Goal: Use online tool/utility: Utilize a website feature to perform a specific function

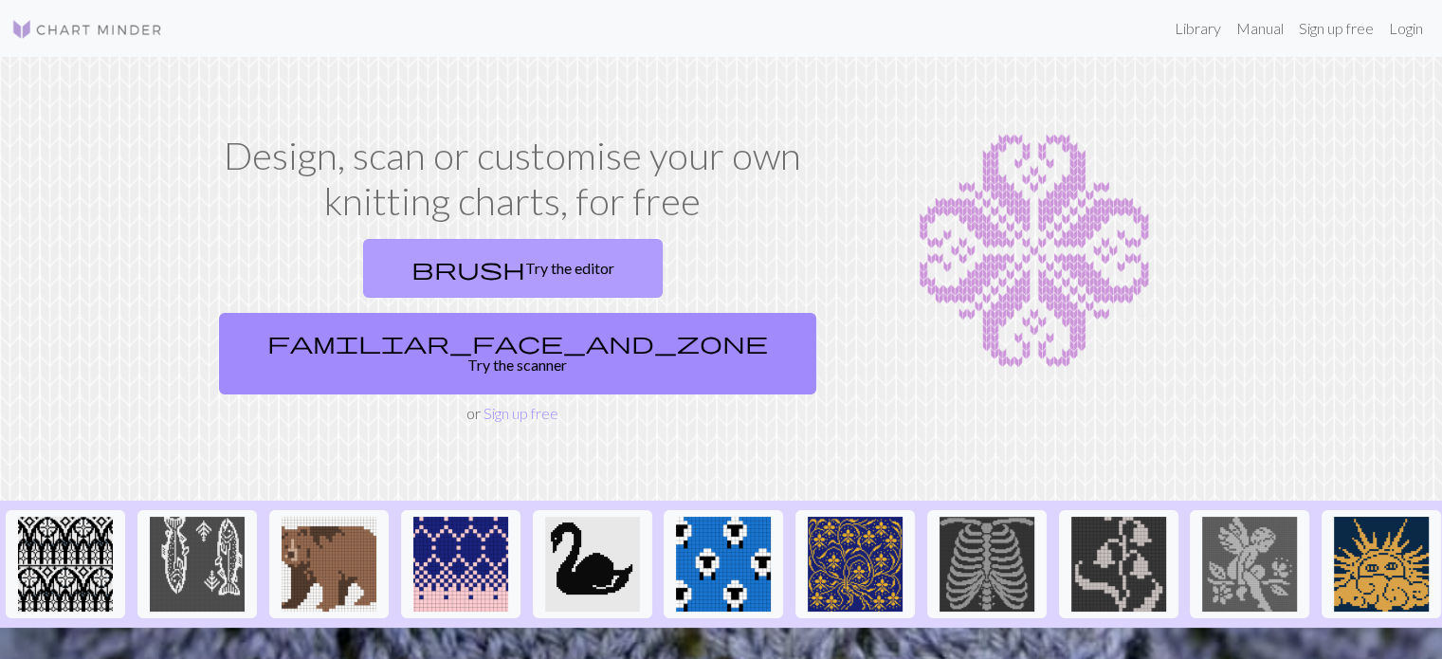
click at [363, 282] on link "brush Try the editor" at bounding box center [513, 268] width 300 height 59
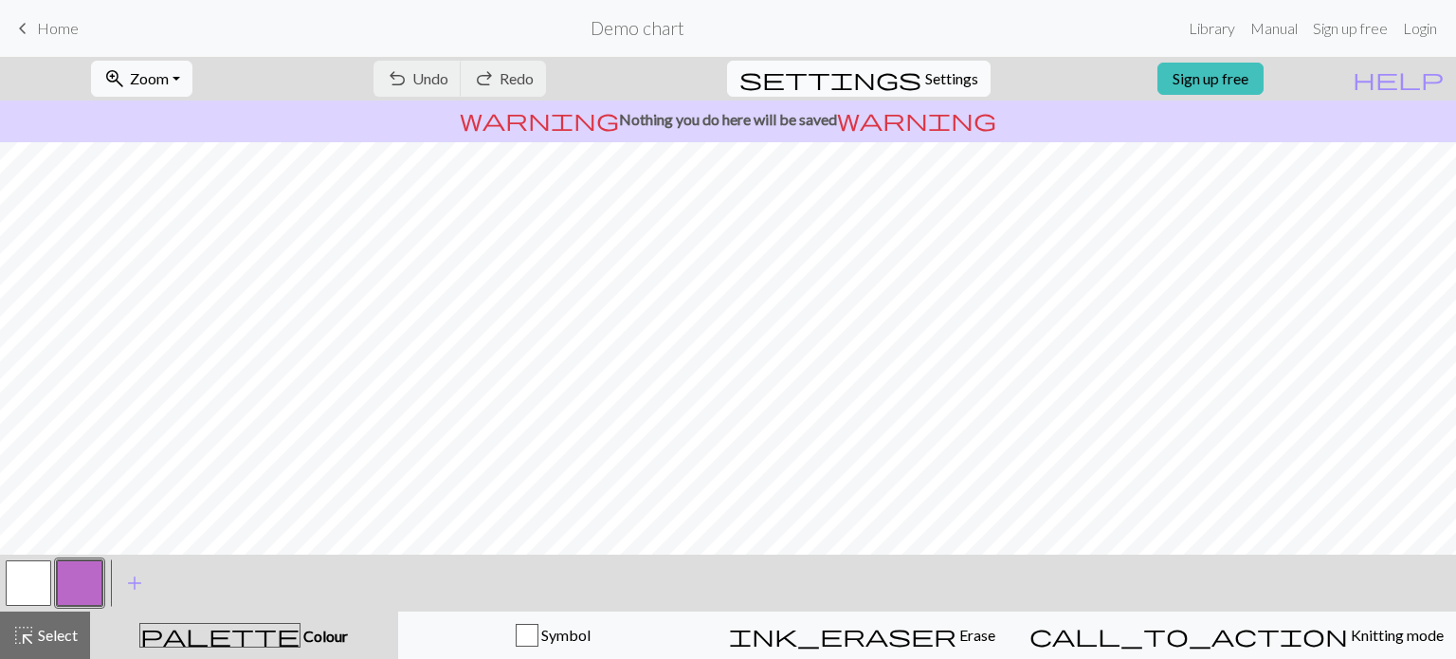
click at [898, 79] on span "settings" at bounding box center [830, 78] width 182 height 27
select select "aran"
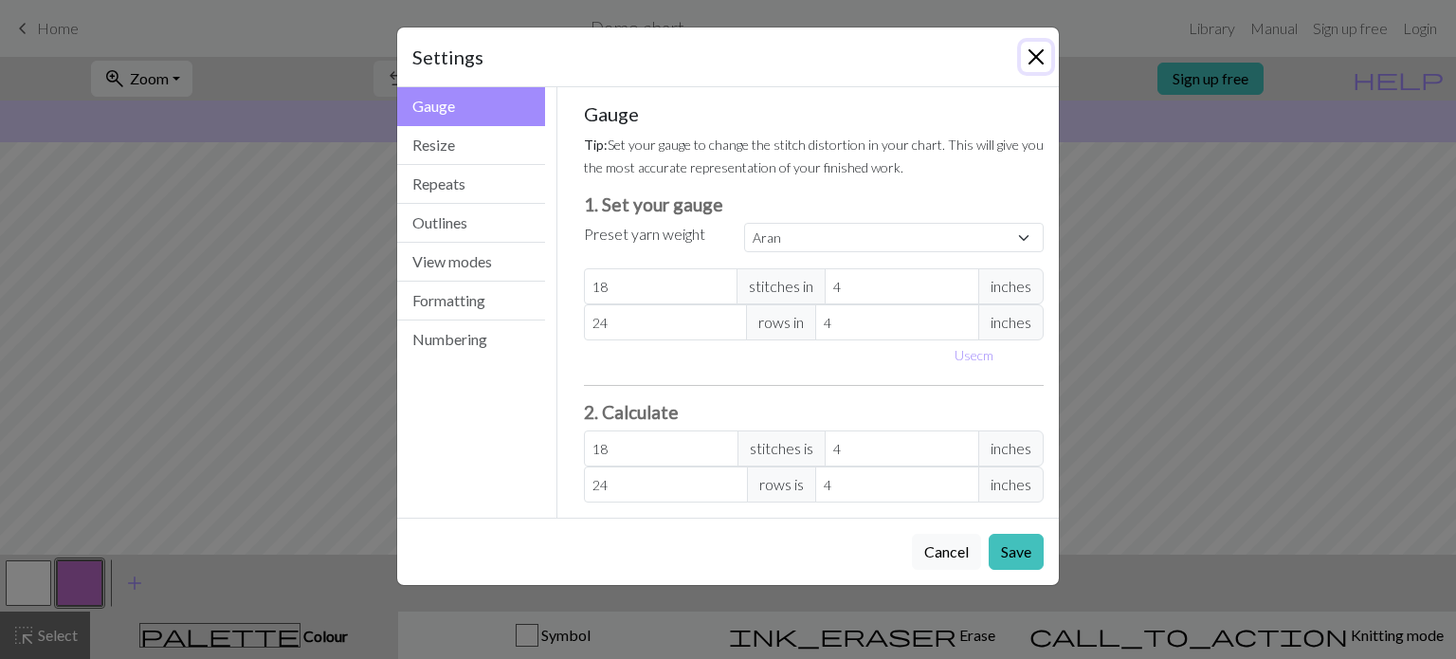
click at [1024, 50] on button "Close" at bounding box center [1036, 57] width 30 height 30
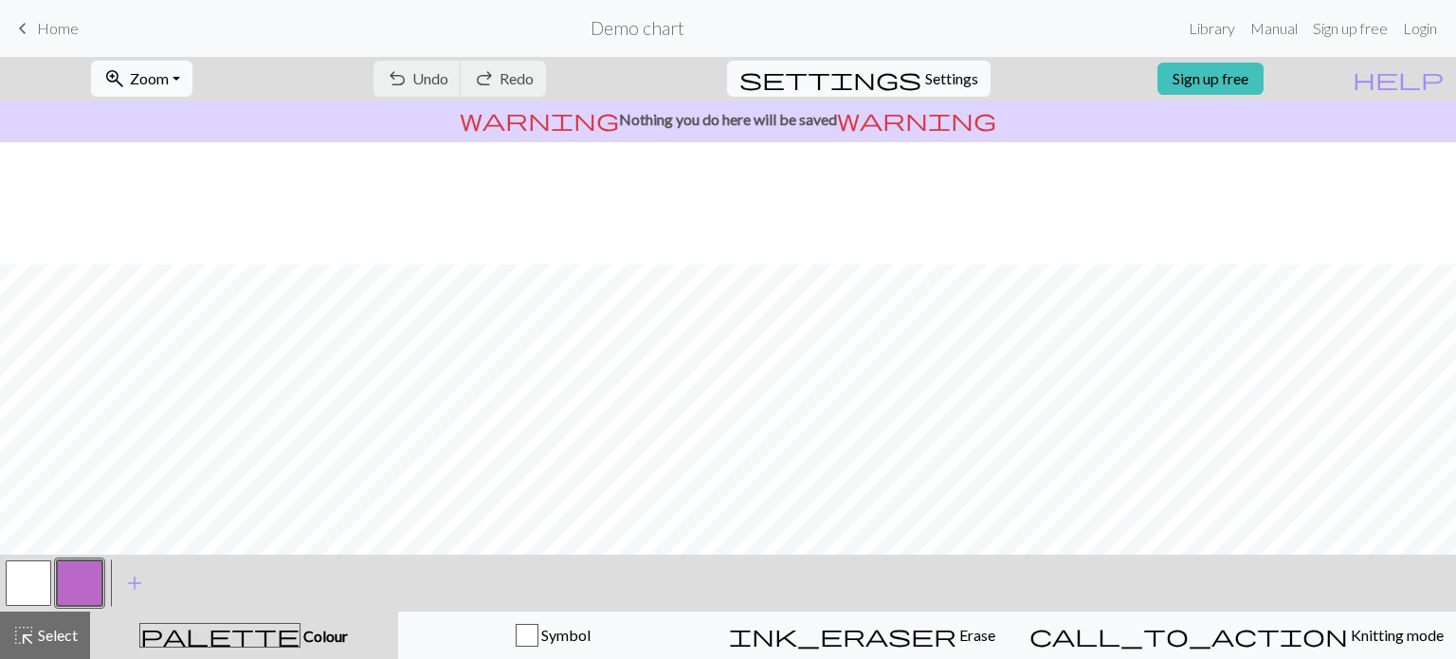
scroll to position [293, 0]
click at [962, 75] on button "settings Settings" at bounding box center [859, 79] width 264 height 36
select select "aran"
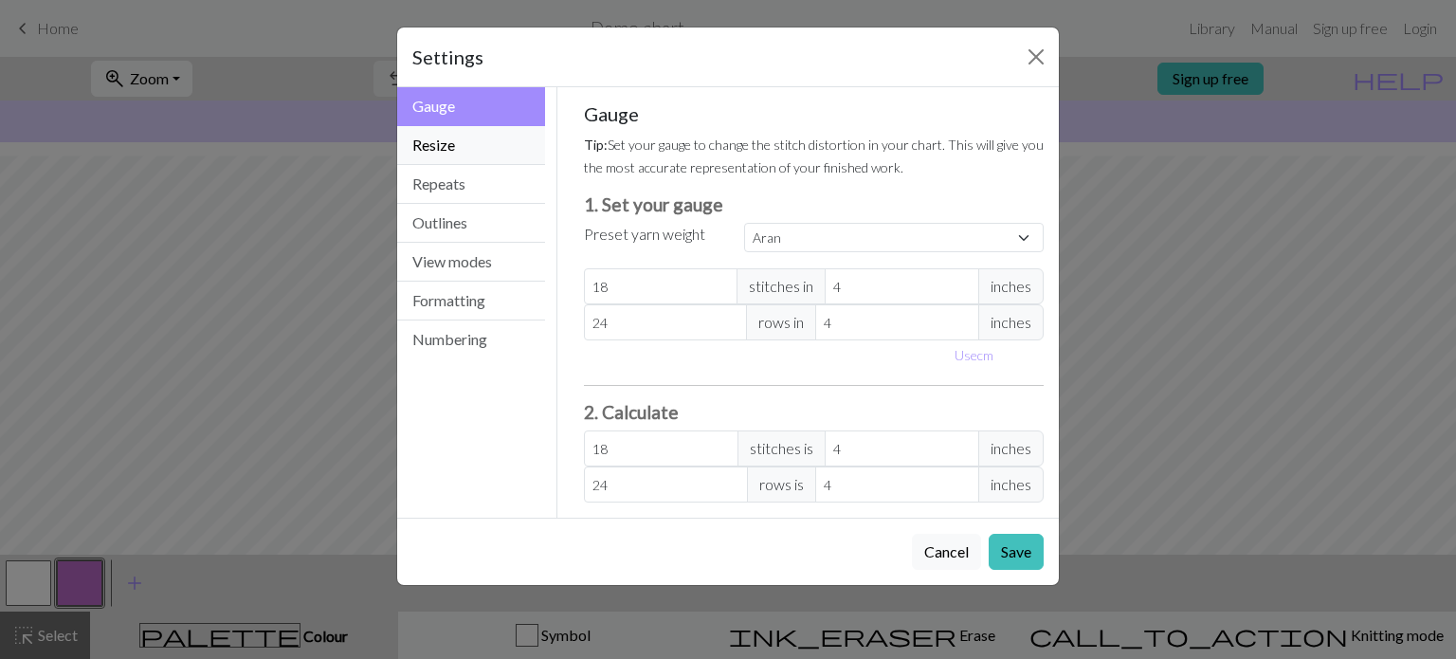
click at [447, 141] on button "Resize" at bounding box center [471, 145] width 148 height 39
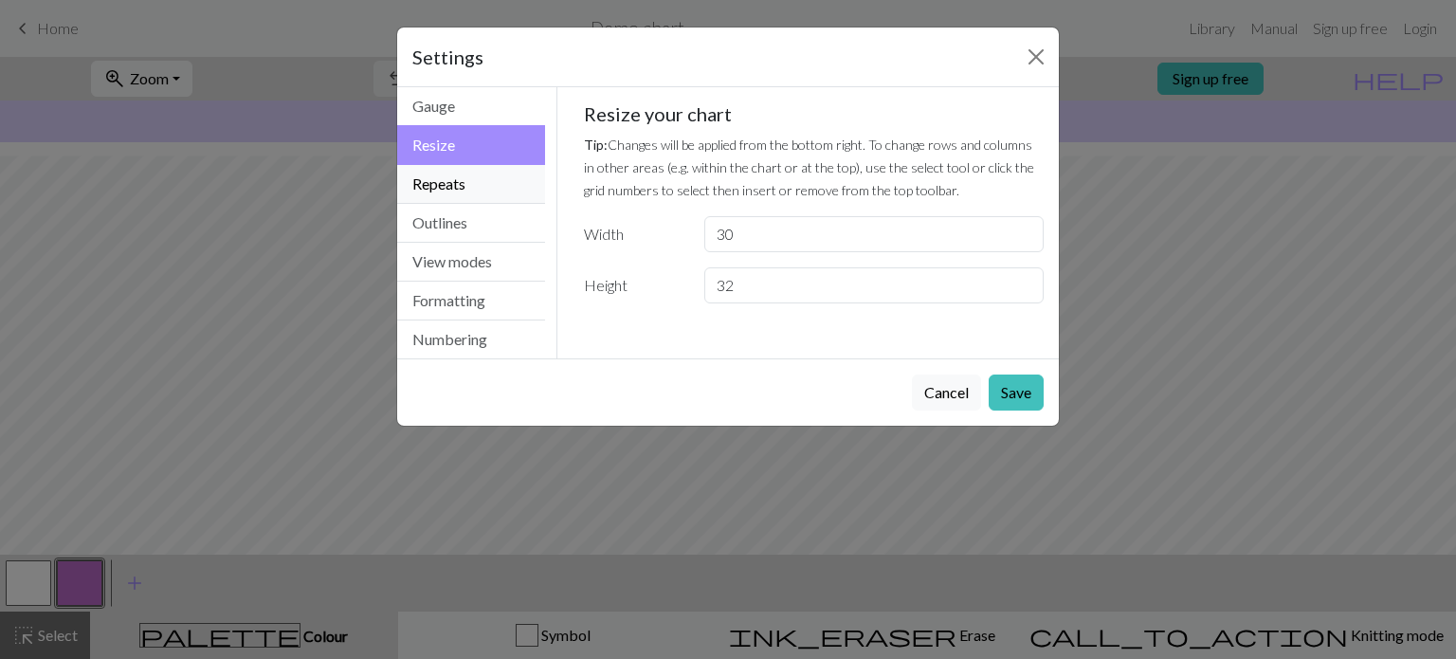
click at [448, 177] on button "Repeats" at bounding box center [471, 184] width 148 height 39
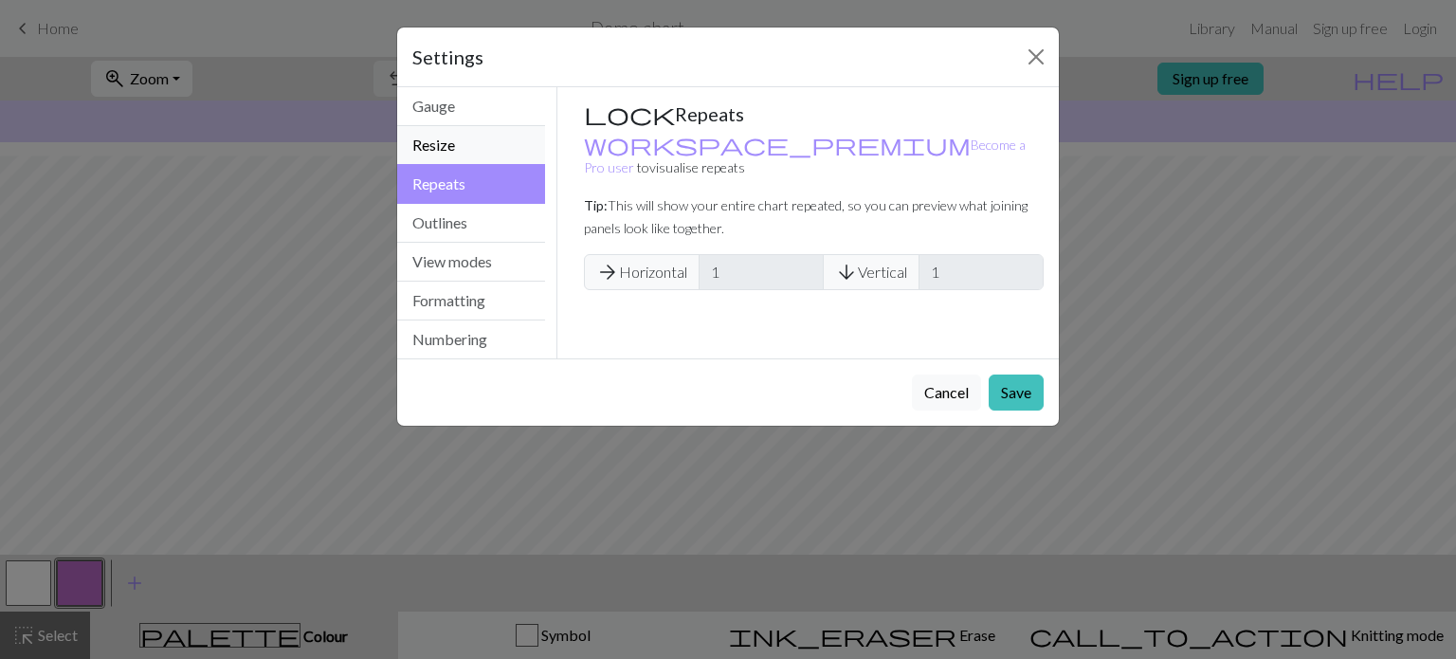
click at [461, 134] on button "Resize" at bounding box center [471, 145] width 148 height 39
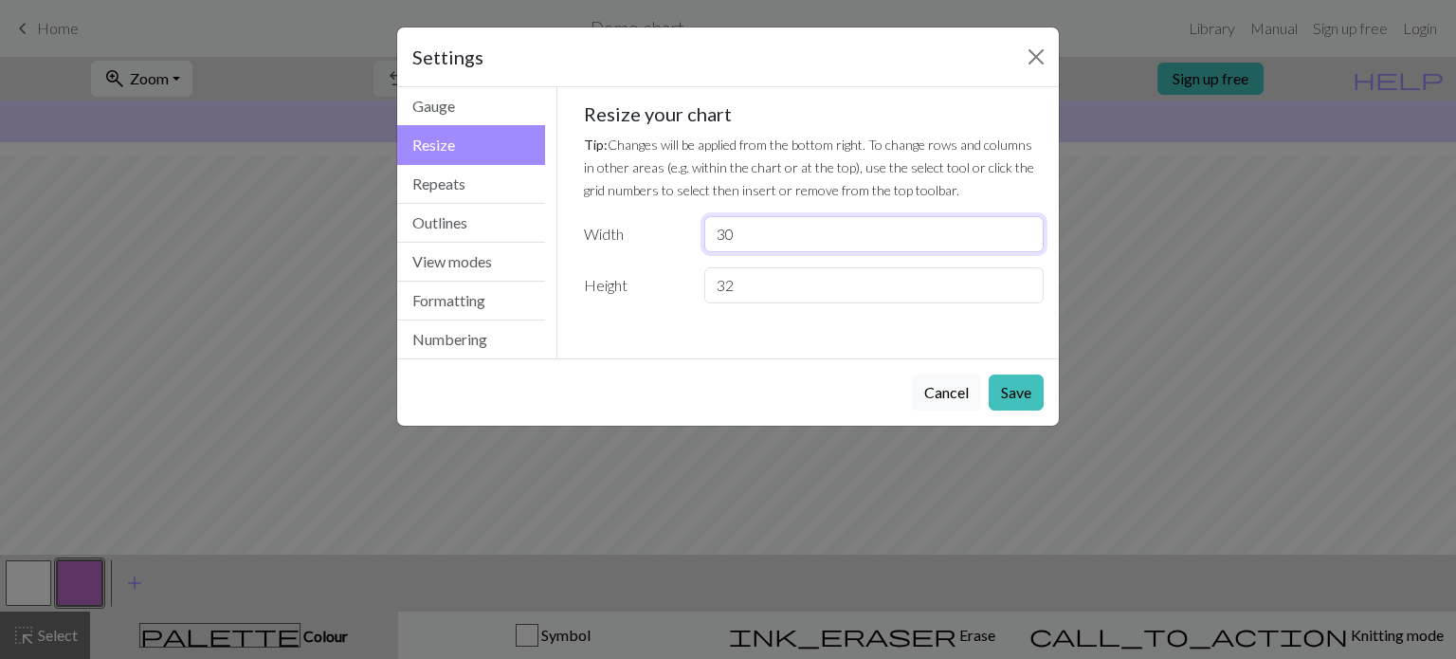
click at [740, 236] on input "30" at bounding box center [873, 234] width 339 height 36
click at [1025, 241] on input "29" at bounding box center [873, 234] width 339 height 36
click at [1025, 241] on input "28" at bounding box center [873, 234] width 339 height 36
click at [1025, 241] on input "27" at bounding box center [873, 234] width 339 height 36
click at [1025, 241] on input "23" at bounding box center [873, 234] width 339 height 36
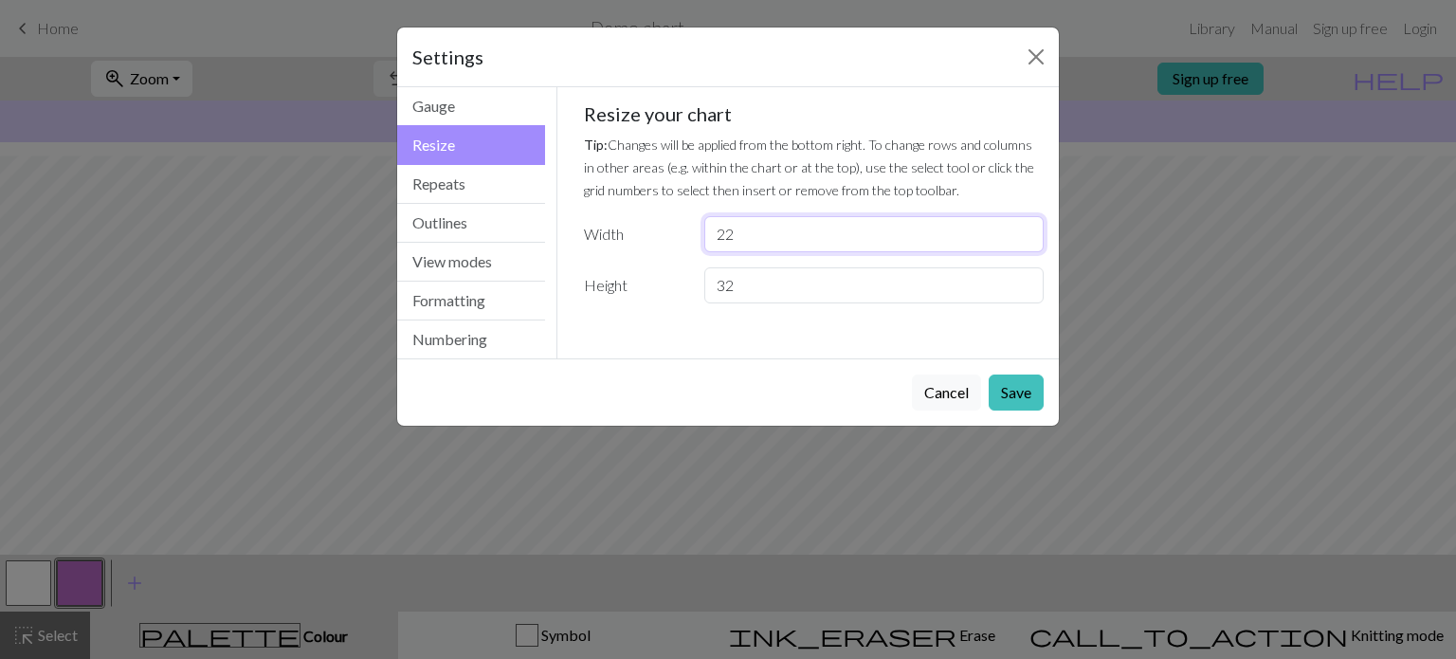
click at [1025, 241] on input "22" at bounding box center [873, 234] width 339 height 36
click at [1025, 241] on input "21" at bounding box center [873, 234] width 339 height 36
click at [1025, 241] on input "20" at bounding box center [873, 234] width 339 height 36
click at [1025, 241] on input "19" at bounding box center [873, 234] width 339 height 36
click at [1025, 241] on input "18" at bounding box center [873, 234] width 339 height 36
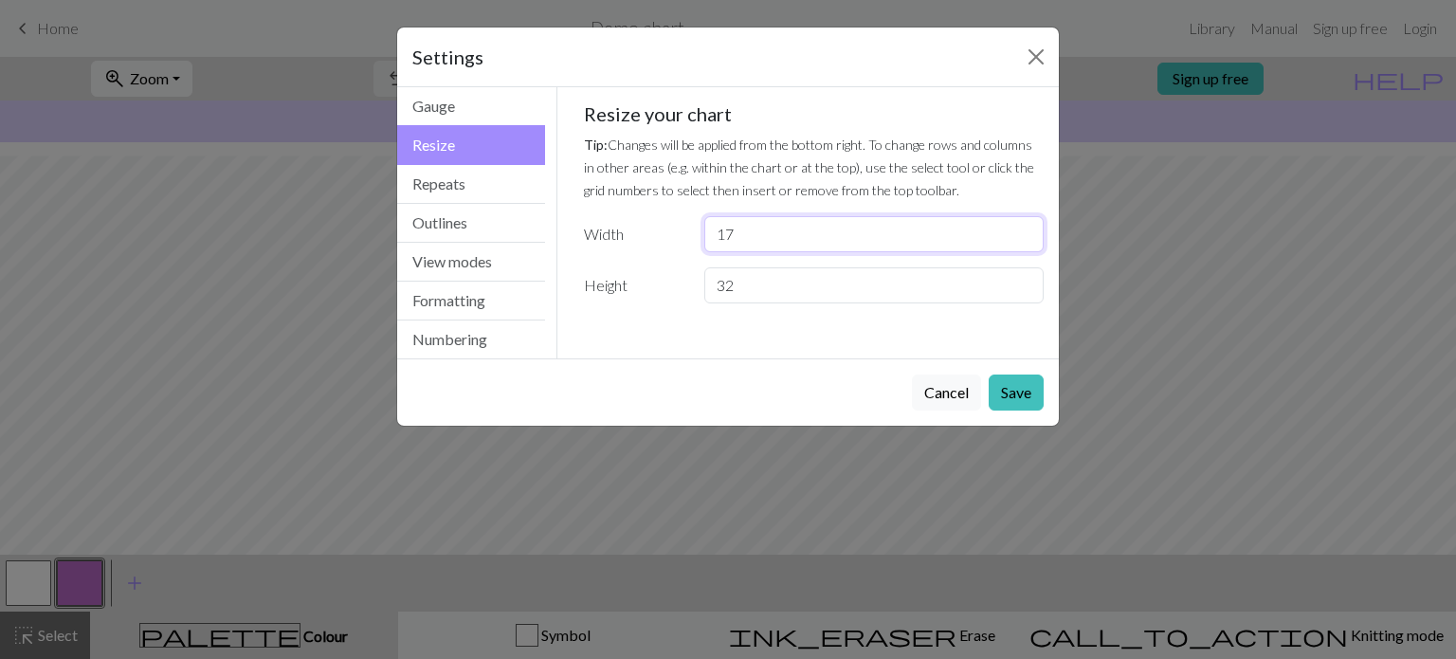
click at [1025, 241] on input "17" at bounding box center [873, 234] width 339 height 36
click at [1025, 244] on input "16" at bounding box center [873, 234] width 339 height 36
click at [1025, 244] on input "15" at bounding box center [873, 234] width 339 height 36
click at [1025, 244] on input "14" at bounding box center [873, 234] width 339 height 36
click at [1025, 244] on input "13" at bounding box center [873, 234] width 339 height 36
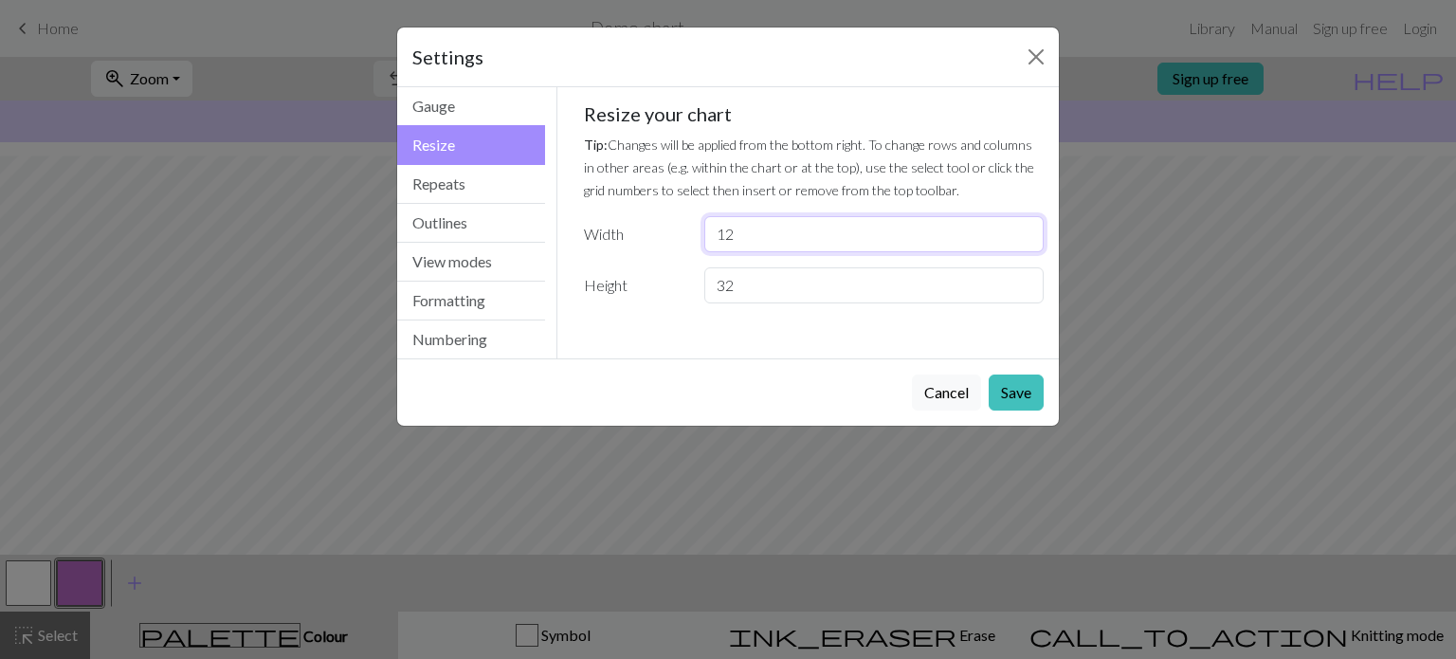
click at [1025, 244] on input "12" at bounding box center [873, 234] width 339 height 36
click at [1024, 242] on input "11" at bounding box center [873, 234] width 339 height 36
click at [1023, 242] on input "10" at bounding box center [873, 234] width 339 height 36
type input "9"
click at [1023, 242] on input "9" at bounding box center [873, 234] width 339 height 36
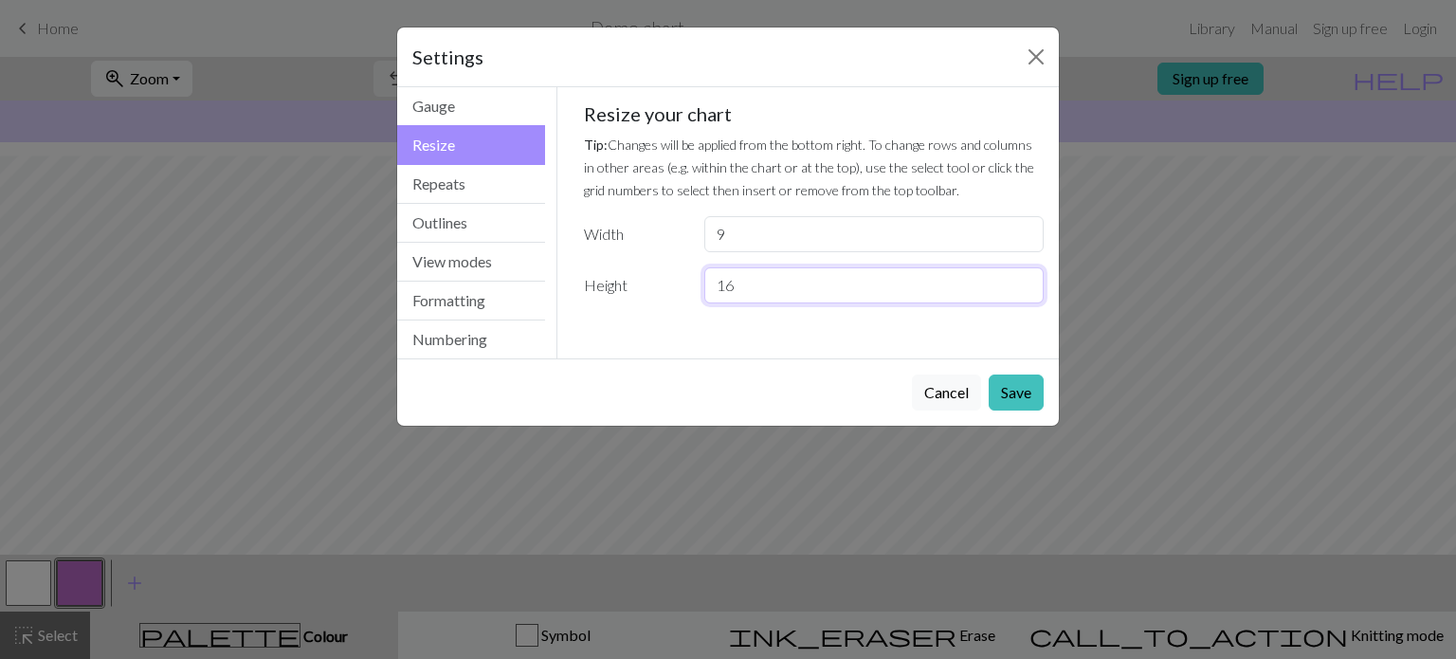
click at [1025, 287] on input "16" at bounding box center [873, 285] width 339 height 36
click at [1025, 287] on input "15" at bounding box center [873, 285] width 339 height 36
click at [1025, 287] on input "14" at bounding box center [873, 285] width 339 height 36
click at [1025, 287] on input "13" at bounding box center [873, 285] width 339 height 36
click at [1025, 287] on input "12" at bounding box center [873, 285] width 339 height 36
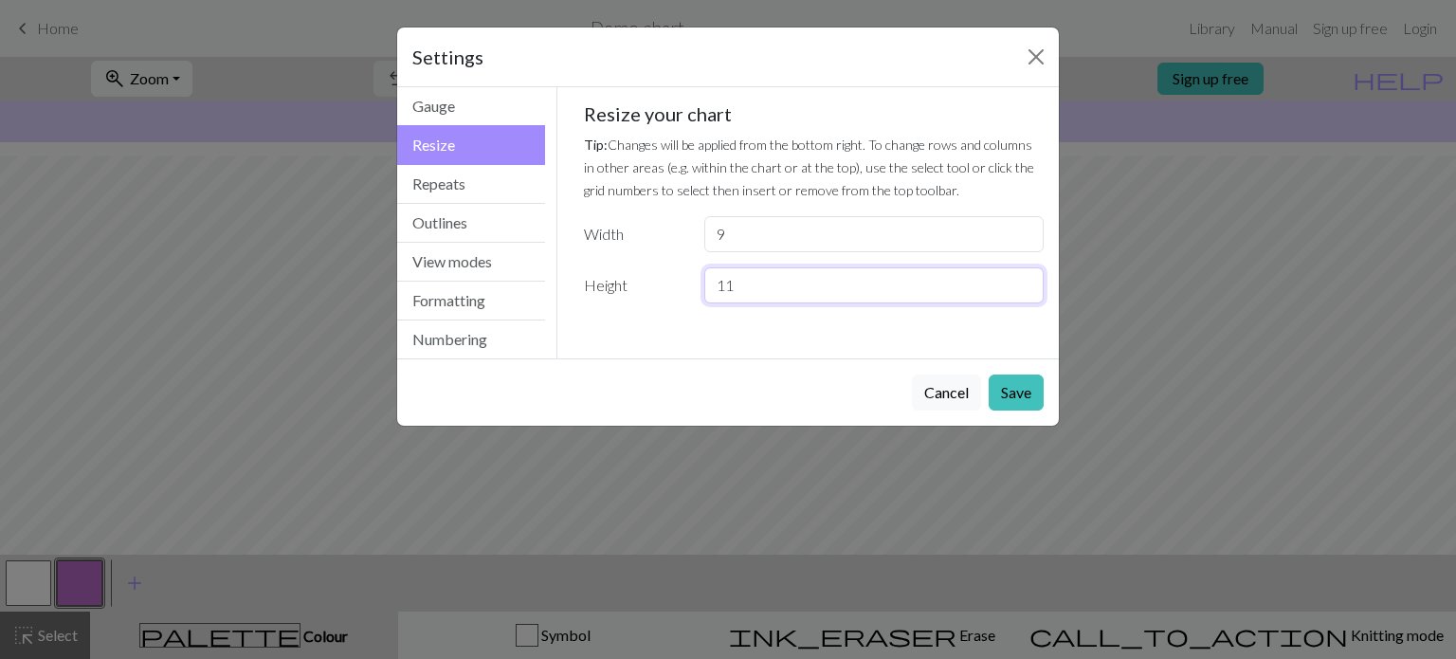
click at [1025, 287] on input "11" at bounding box center [873, 285] width 339 height 36
click at [1025, 287] on input "10" at bounding box center [873, 285] width 339 height 36
type input "9"
click at [1024, 287] on input "9" at bounding box center [873, 285] width 339 height 36
click at [1014, 394] on button "Save" at bounding box center [1016, 392] width 55 height 36
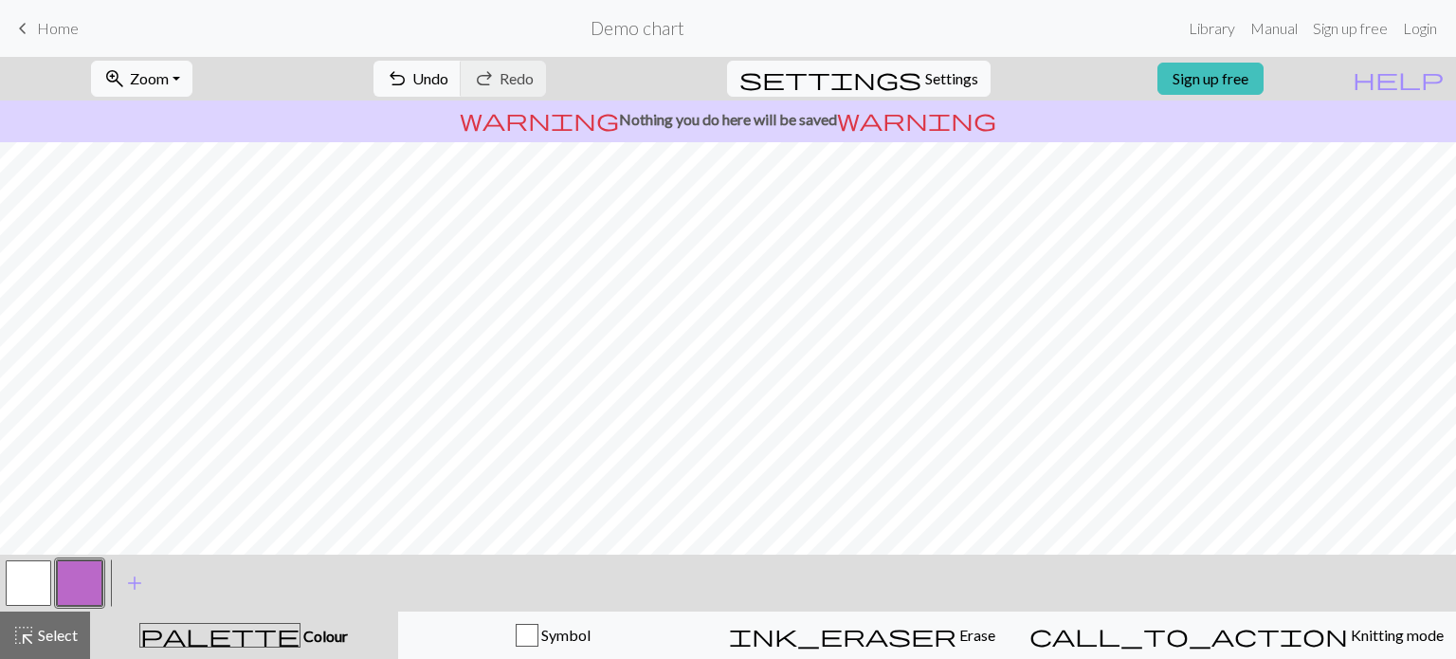
scroll to position [0, 0]
click at [128, 584] on span "add" at bounding box center [134, 583] width 23 height 27
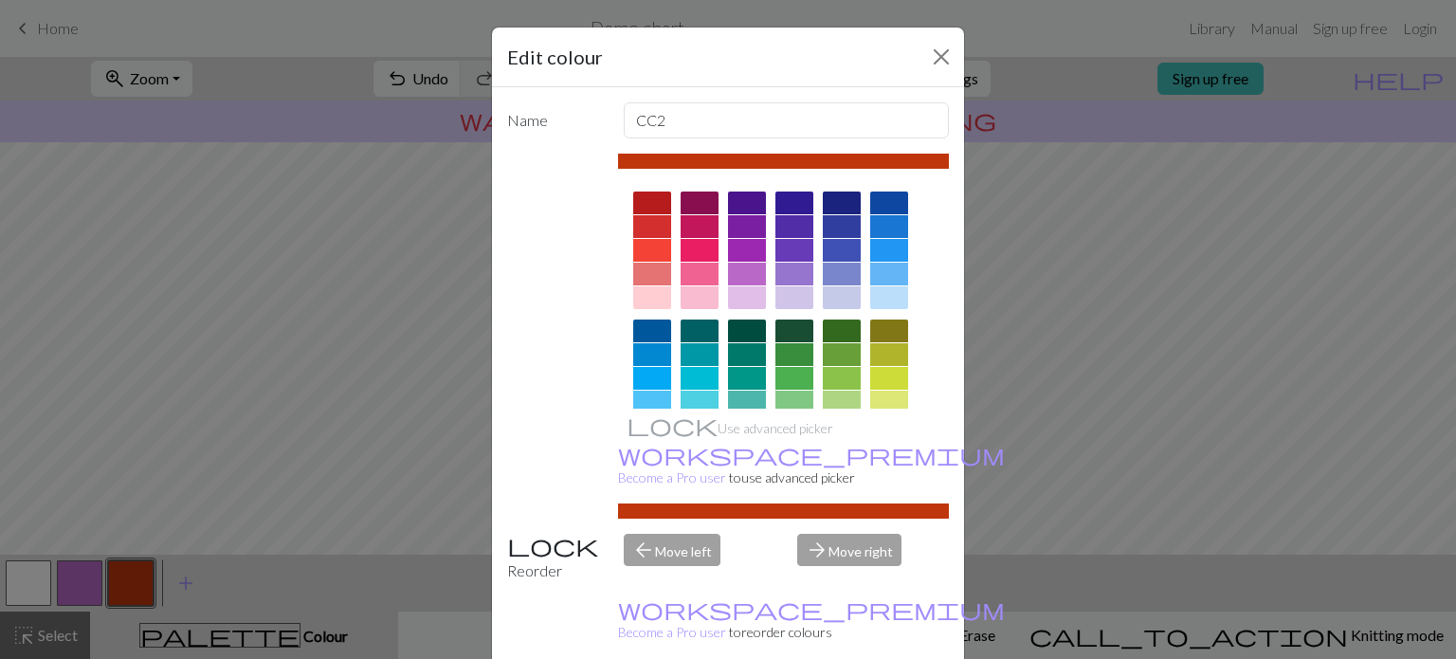
click at [991, 280] on div "Edit colour Name CC2 Use advanced picker workspace_premium Become a Pro user to…" at bounding box center [728, 329] width 1456 height 659
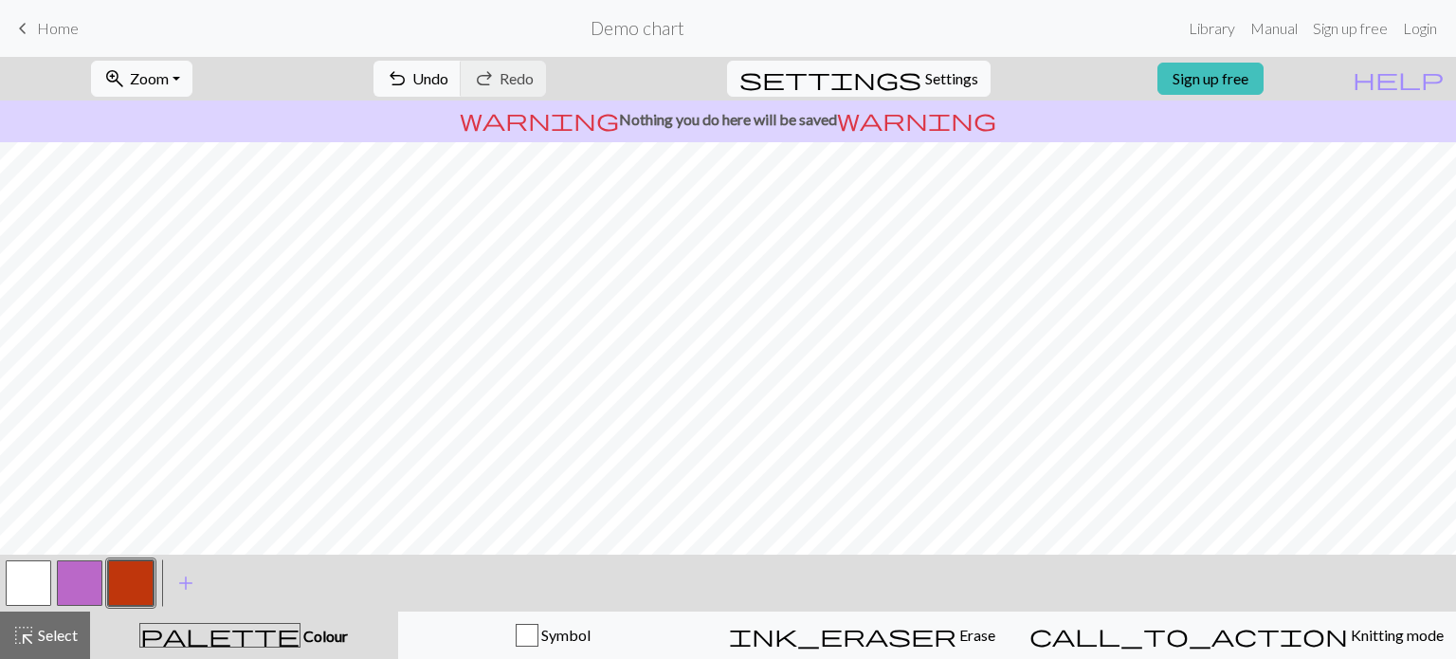
click at [84, 592] on button "button" at bounding box center [79, 582] width 45 height 45
click at [82, 591] on button "button" at bounding box center [79, 582] width 45 height 45
click at [82, 591] on div "Edit colour Name CC1 Use advanced picker workspace_premium Become a Pro user to…" at bounding box center [728, 329] width 1456 height 659
click at [245, 640] on span "palette" at bounding box center [219, 635] width 159 height 27
click at [72, 571] on button "button" at bounding box center [79, 582] width 45 height 45
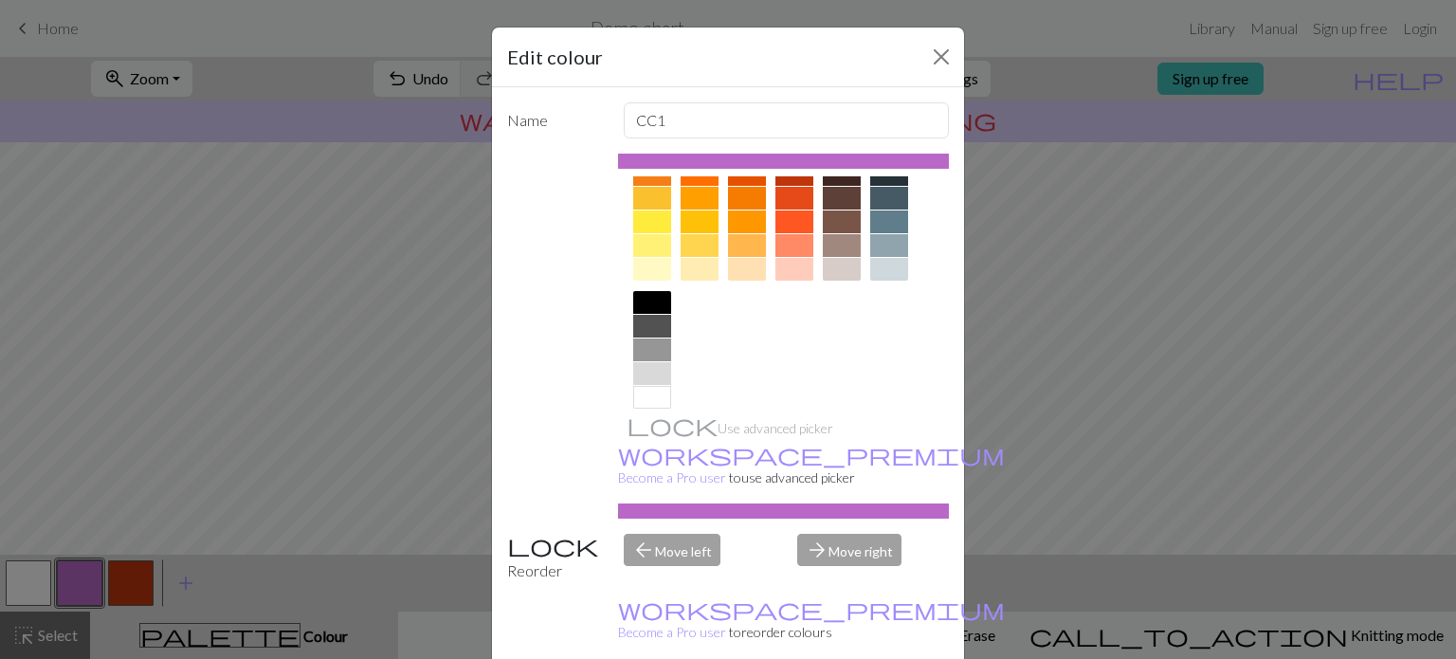
scroll to position [305, 0]
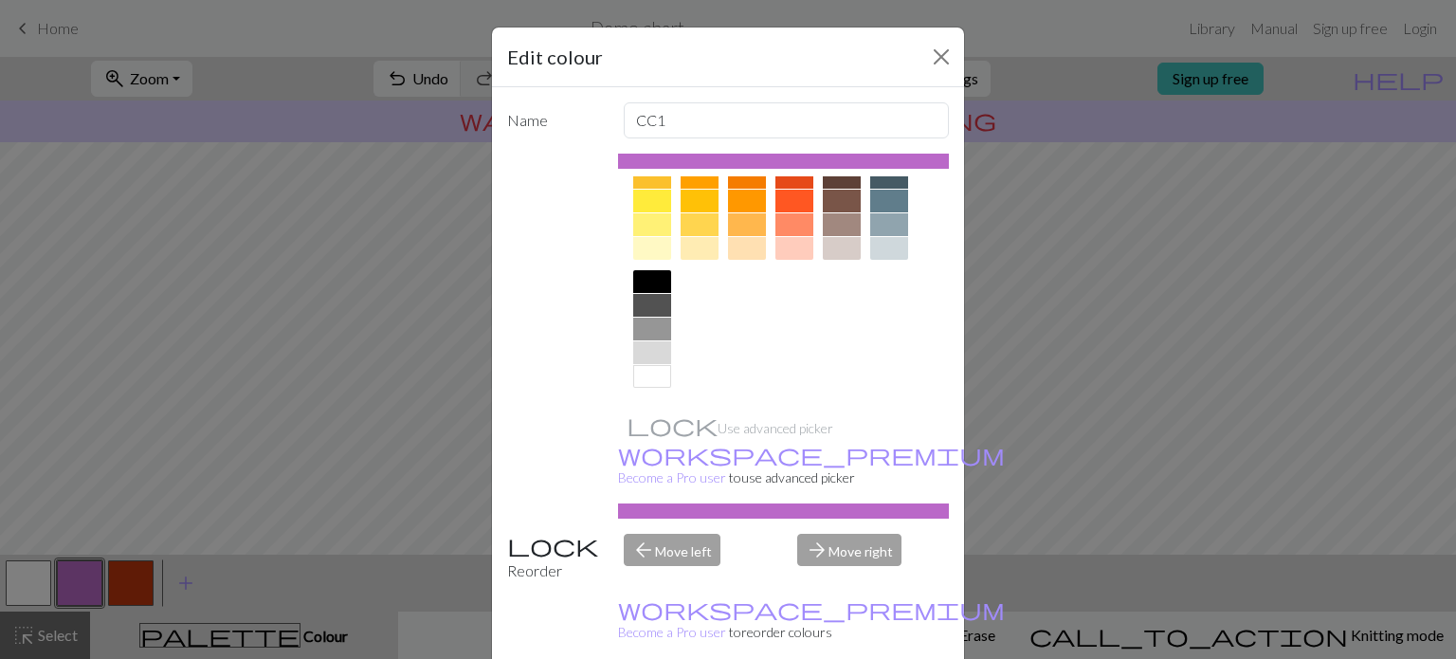
click at [652, 219] on div at bounding box center [652, 224] width 38 height 23
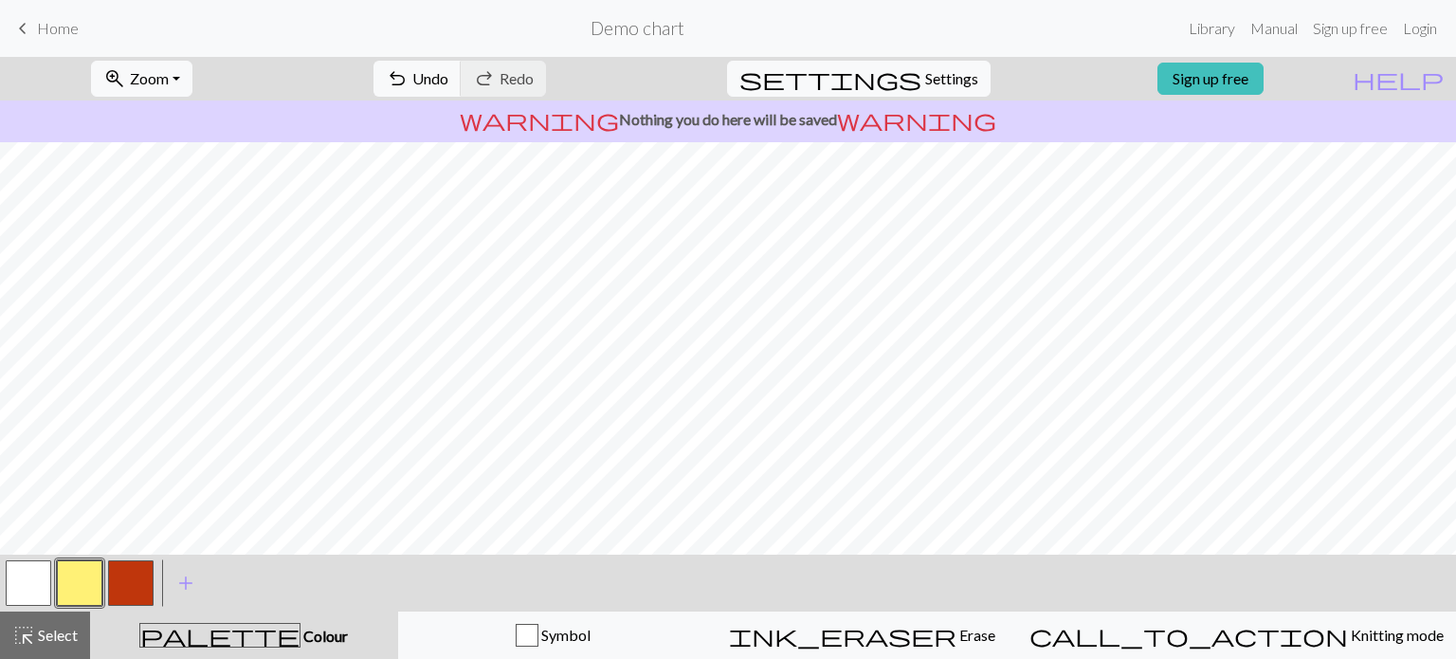
click at [56, 587] on div at bounding box center [79, 582] width 51 height 51
click at [48, 584] on button "button" at bounding box center [28, 582] width 45 height 45
click at [64, 575] on button "button" at bounding box center [79, 582] width 45 height 45
click at [118, 601] on button "button" at bounding box center [130, 582] width 45 height 45
click at [126, 591] on button "button" at bounding box center [130, 582] width 45 height 45
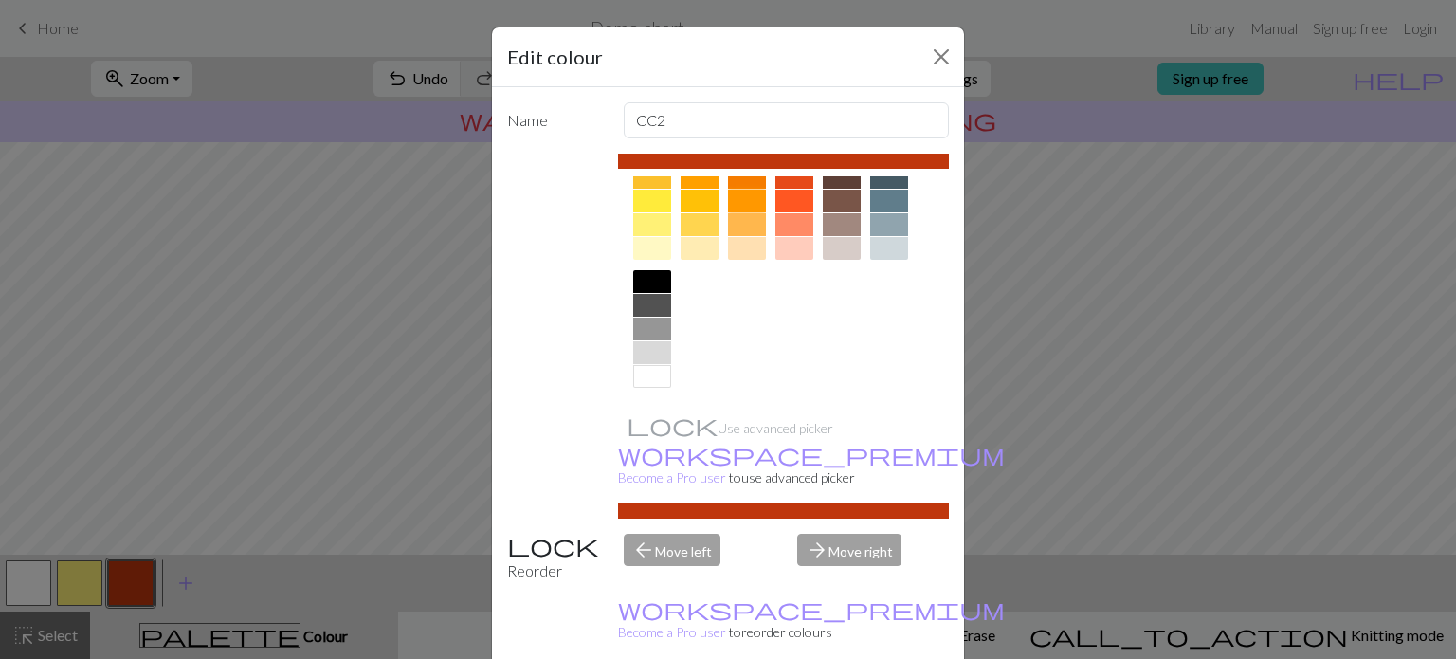
click at [729, 193] on div at bounding box center [747, 201] width 38 height 23
